Goal: Task Accomplishment & Management: Complete application form

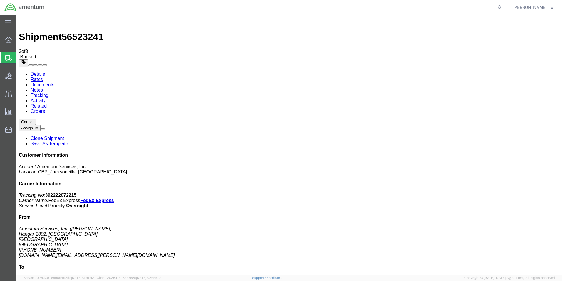
click at [77, 192] on b "392222072215" at bounding box center [60, 194] width 31 height 5
copy b "392222072215"
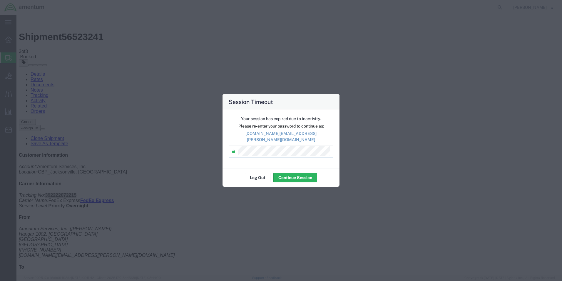
click at [299, 168] on div "Log Out Continue Session" at bounding box center [281, 177] width 117 height 19
click at [296, 173] on button "Continue Session" at bounding box center [296, 177] width 44 height 9
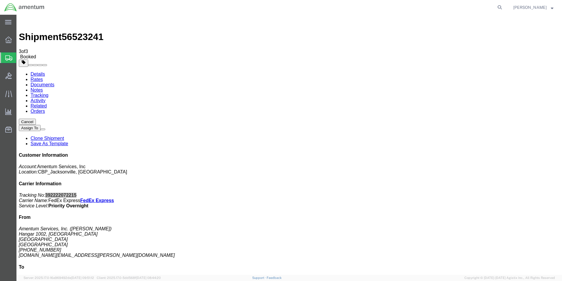
click at [0, 0] on span "Create Shipment" at bounding box center [0, 0] width 0 height 0
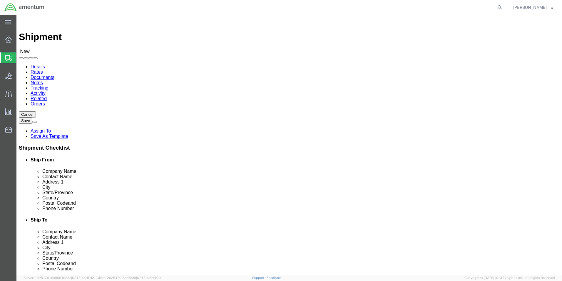
type input "EJA"
select select "49930"
select select "FL"
click div "Location Select Select My Profile Location [PHONE_NUMBER] [PHONE_NUMBER] [PHONE…"
click input "text"
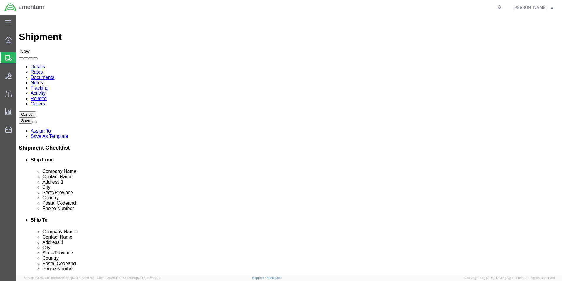
type input "[PERSON_NAME]"
click div "Location [GEOGRAPHIC_DATA], [GEOGRAPHIC_DATA] Select My Profile Location [PHONE…"
click input "text"
type input "[PHONE_NUMBER]"
click input "text"
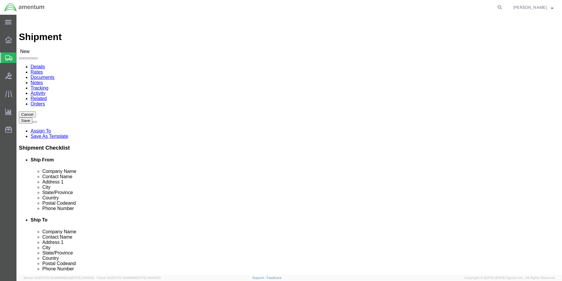
type input "[DOMAIN_NAME][EMAIL_ADDRESS][PERSON_NAME][DOMAIN_NAME]"
type input "eno"
select select "49932"
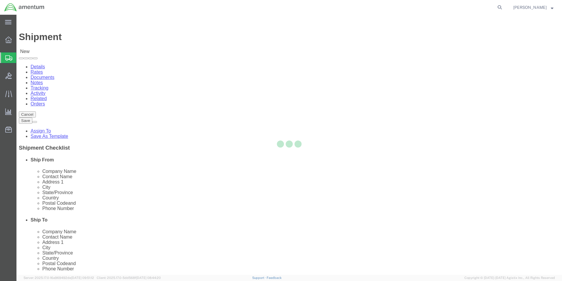
select select "LA"
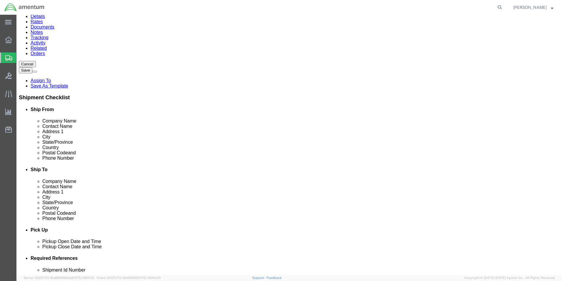
scroll to position [177, 0]
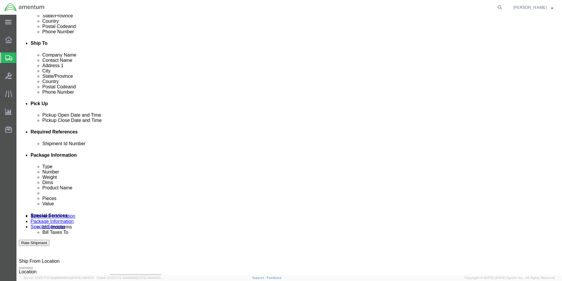
click input "text"
type input "6118.03.03.2219.000.EJA.0000"
click button "Add reference"
click select "Select Account Type Activity ID Airline Appointment Number ASN Batch Request # …"
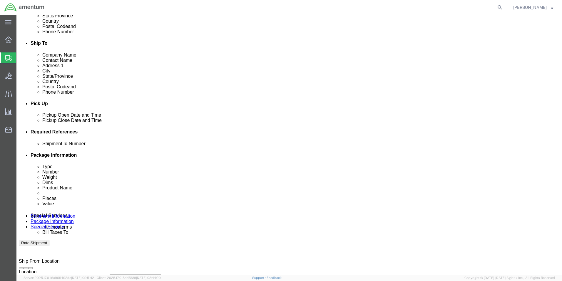
select select "DEPT"
click select "Select Account Type Activity ID Airline Appointment Number ASN Batch Request # …"
click input "text"
type input "cbp"
click select "Select Account Type Activity ID Airline Appointment Number ASN Batch Request # …"
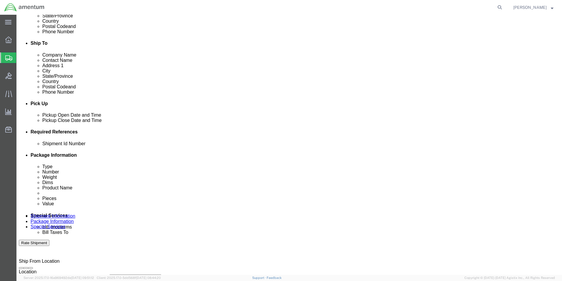
select select "CUSTREF"
click select "Select Account Type Activity ID Airline Appointment Number ASN Batch Request # …"
click input "text"
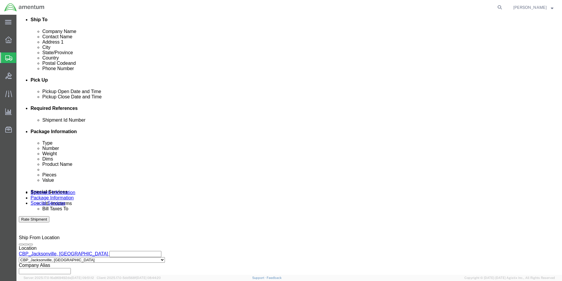
scroll to position [235, 0]
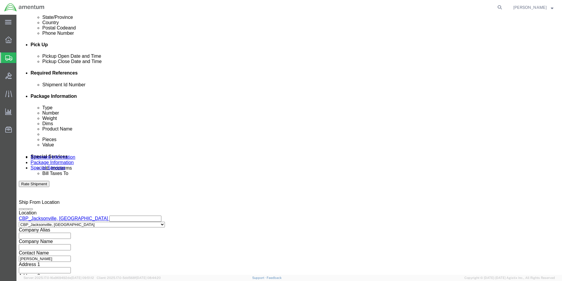
type input "o rings"
click button "Continue"
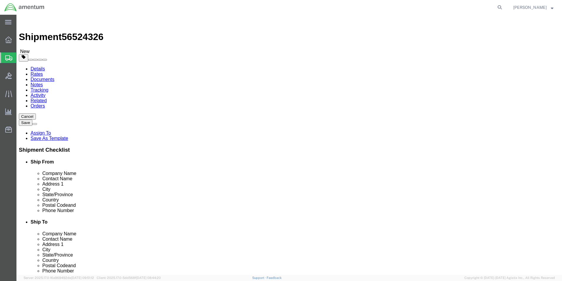
click input "text"
click select "Select BCK Boxes Bale(s) Basket(s) Bolt(s) Bottle(s) Buckets Bulk Bundle(s) Can…"
select select "ENV"
click select "Select BCK Boxes Bale(s) Basket(s) Bolt(s) Bottle(s) Buckets Bulk Bundle(s) Can…"
type input "9.50"
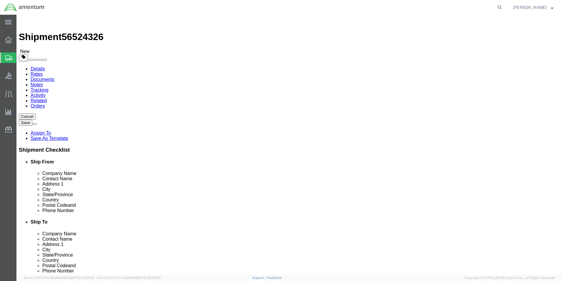
type input "12.50"
type input "0.25"
type input "1"
click link "Add Content"
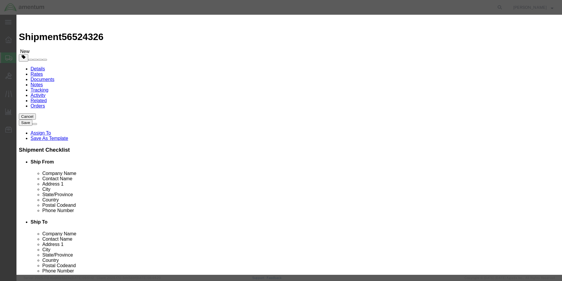
click input "text"
type input "o rings"
click input "0"
type input "4"
click input "text"
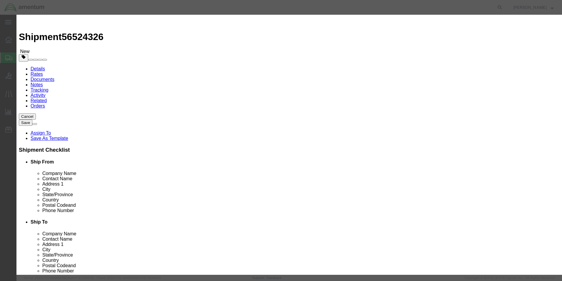
type input "20.00"
click div "Save & Add Another Save & Close Close"
click button "Save & Close"
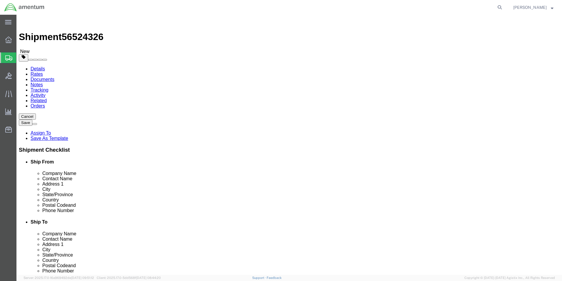
click button "Rate Shipment"
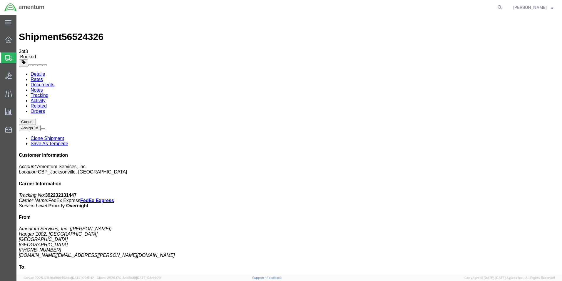
drag, startPoint x: 71, startPoint y: 105, endPoint x: 253, endPoint y: 131, distance: 184.1
